Goal: Information Seeking & Learning: Find specific page/section

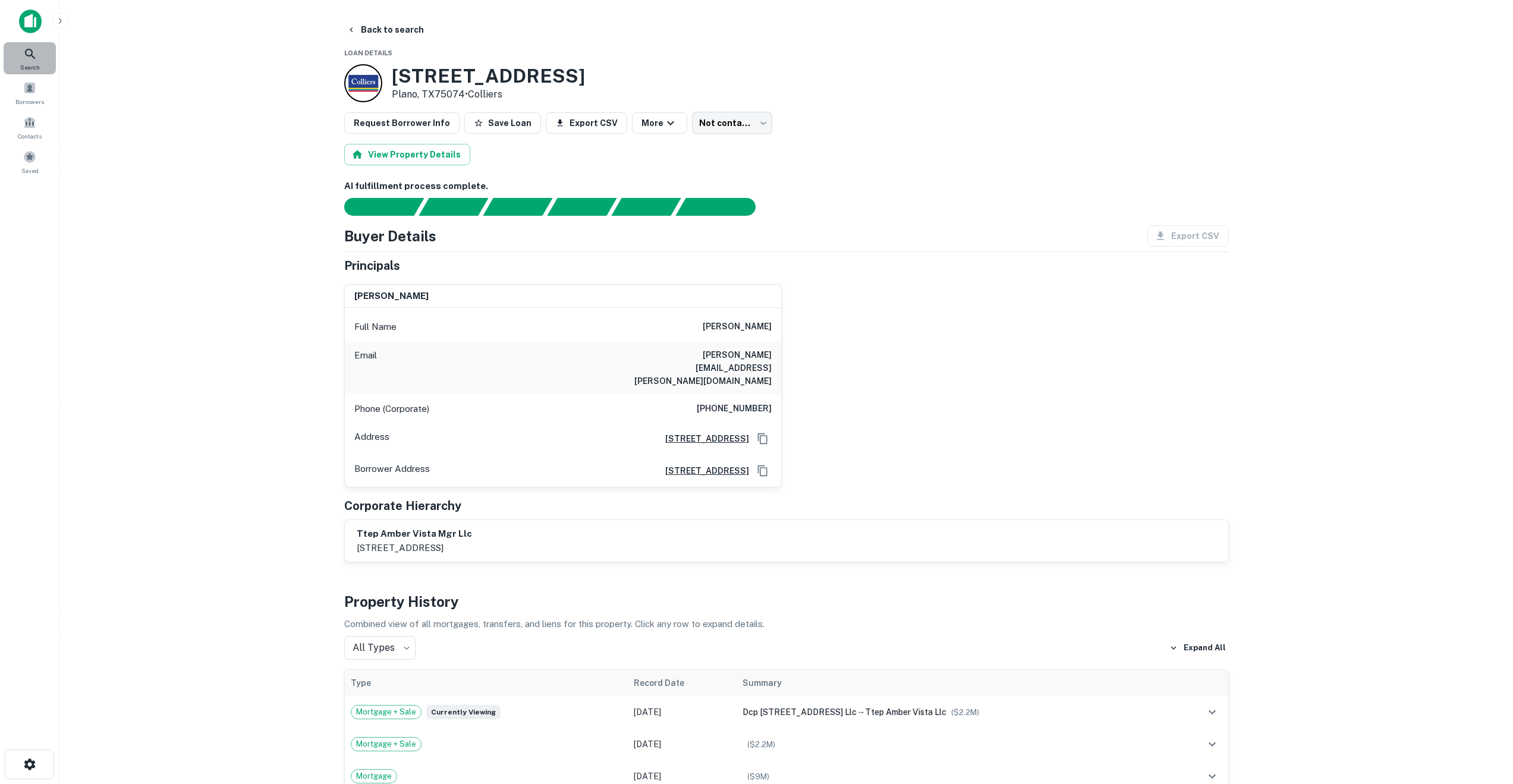
click at [39, 59] on div "Search" at bounding box center [29, 58] width 52 height 32
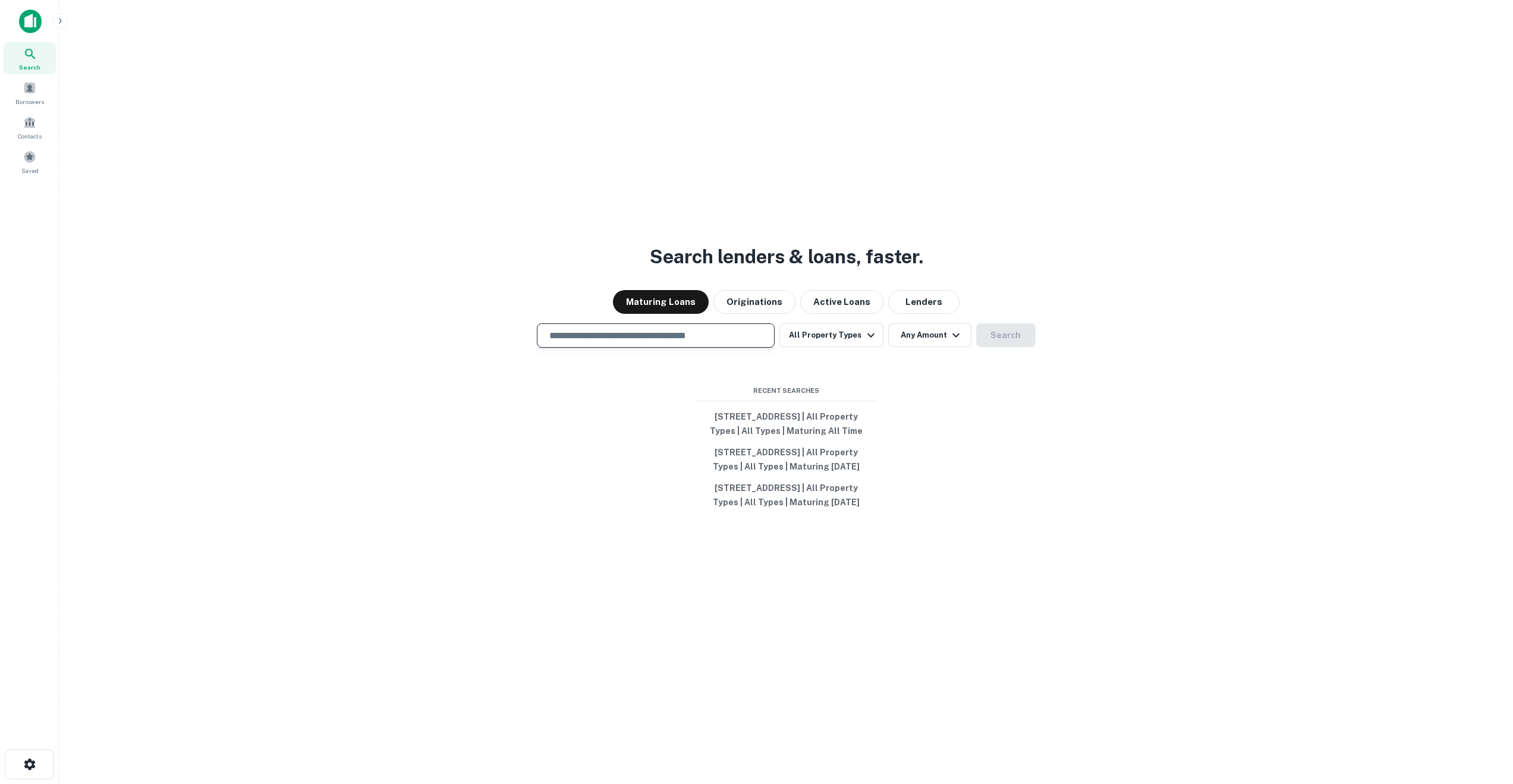
click at [586, 328] on input "text" at bounding box center [655, 335] width 227 height 14
paste input "**********"
type input "**********"
